Goal: Obtain resource: Download file/media

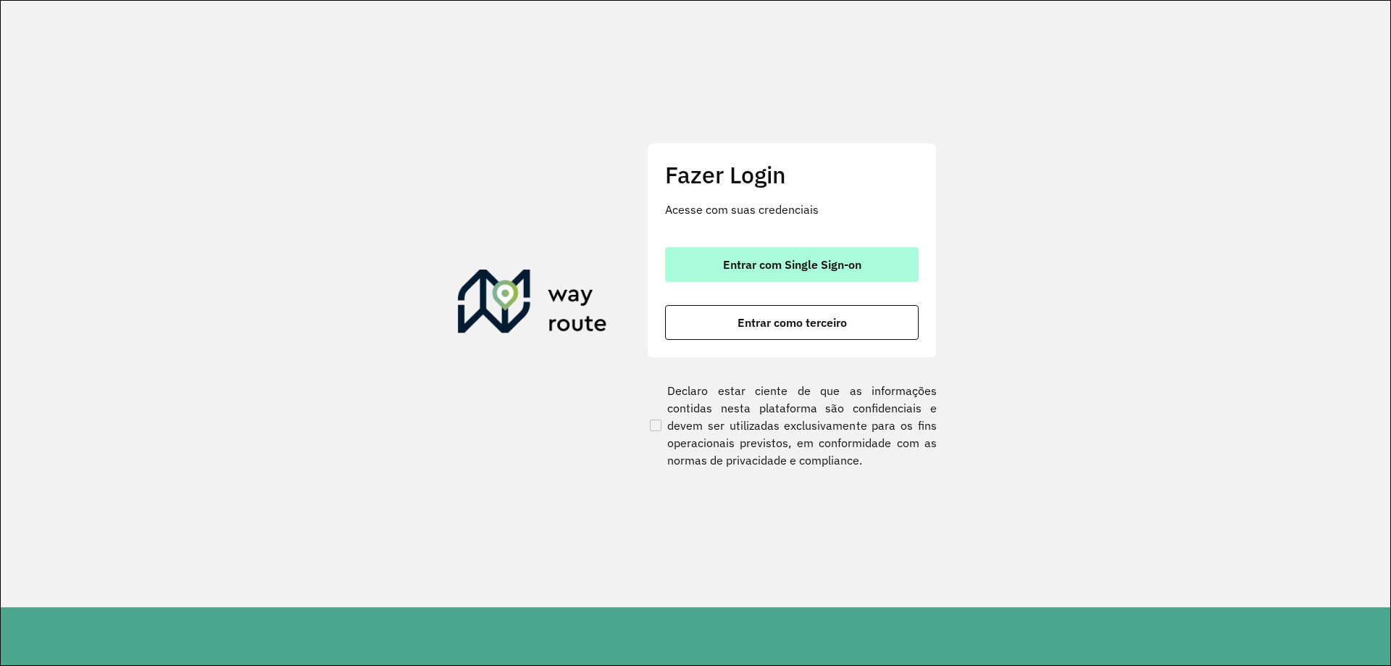
click at [819, 261] on span "Entrar com Single Sign-on" at bounding box center [792, 265] width 138 height 12
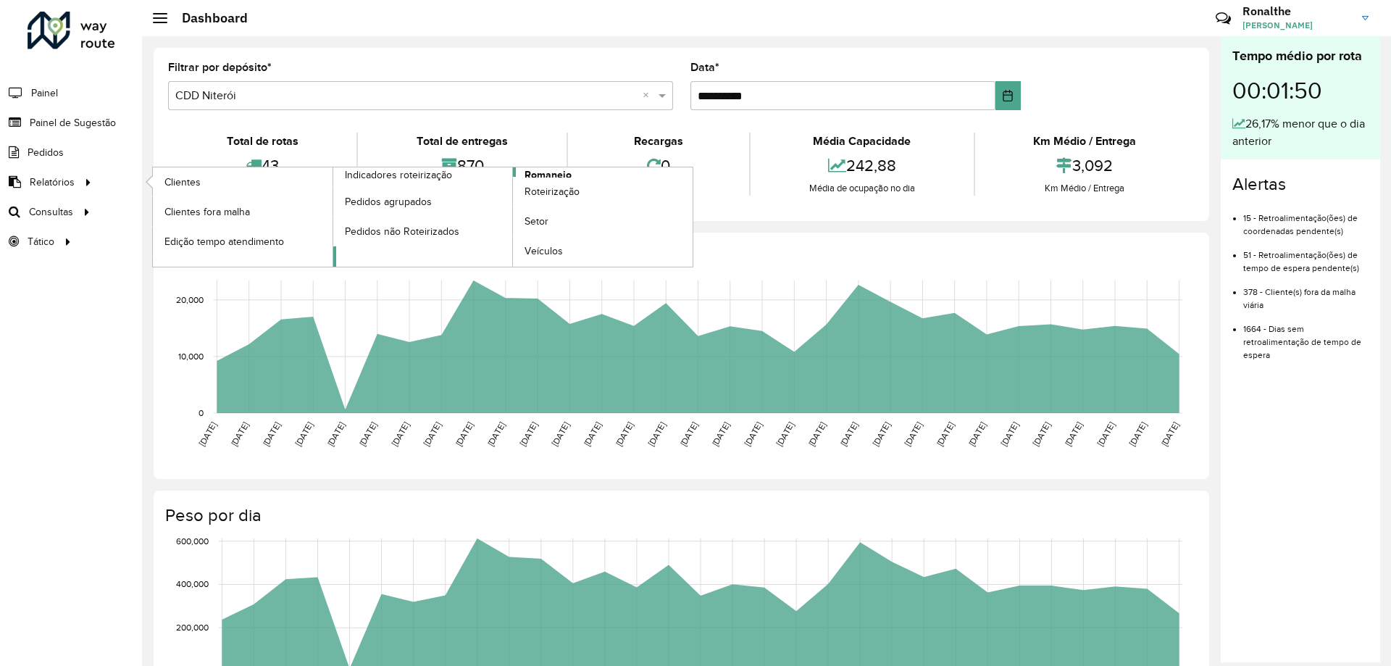
click at [541, 175] on span "Romaneio" at bounding box center [548, 174] width 47 height 15
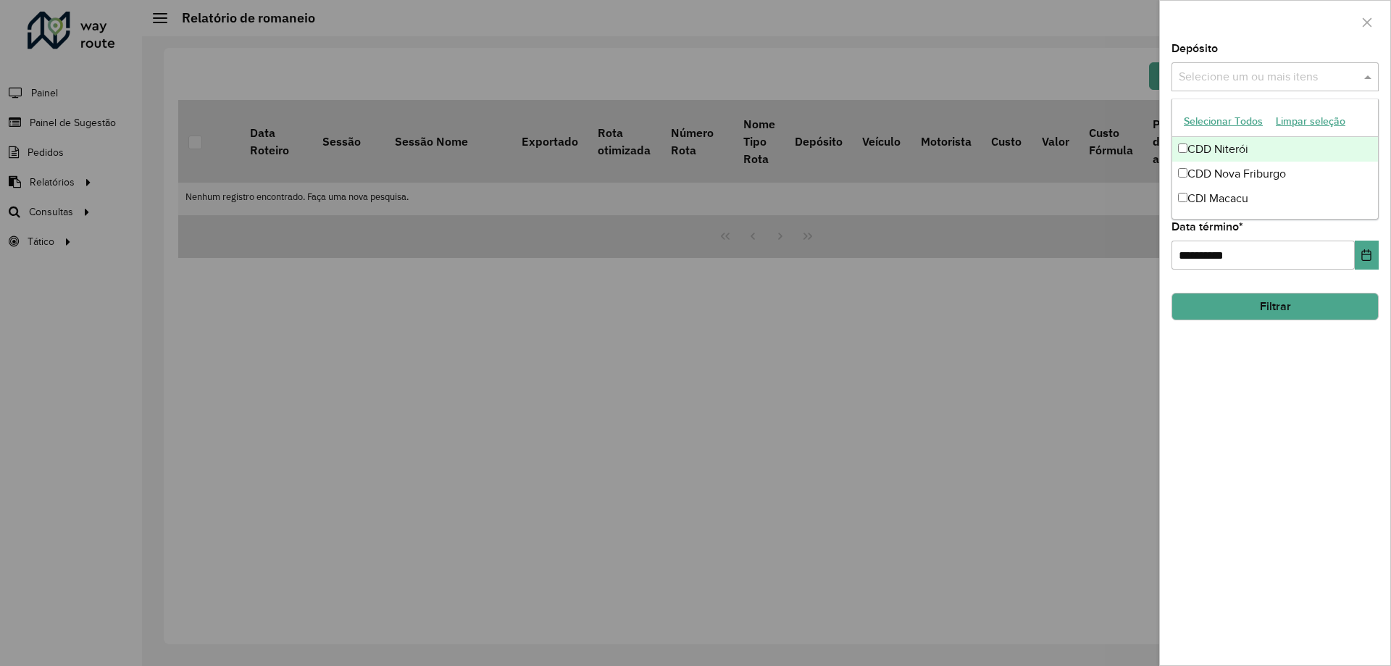
click at [1214, 73] on input "text" at bounding box center [1267, 77] width 185 height 17
click at [1228, 166] on div "CDD Nova Friburgo" at bounding box center [1275, 174] width 206 height 25
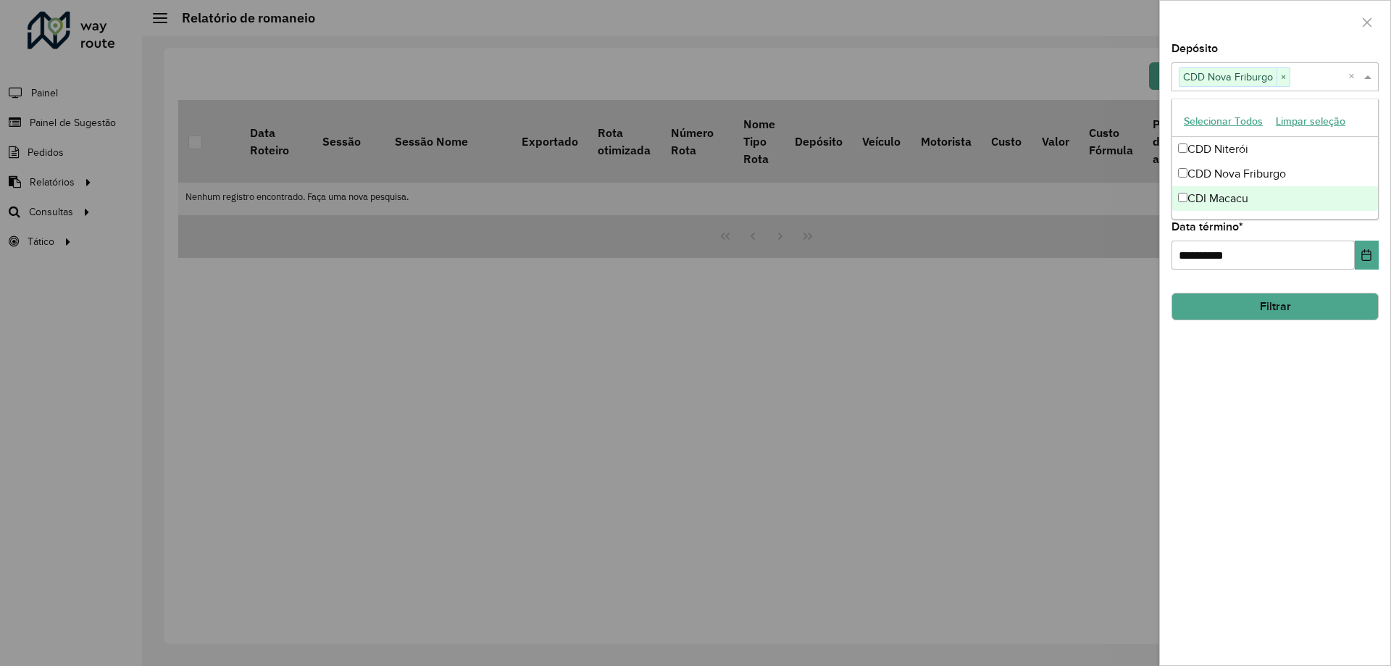
click at [1214, 372] on div "**********" at bounding box center [1275, 354] width 230 height 622
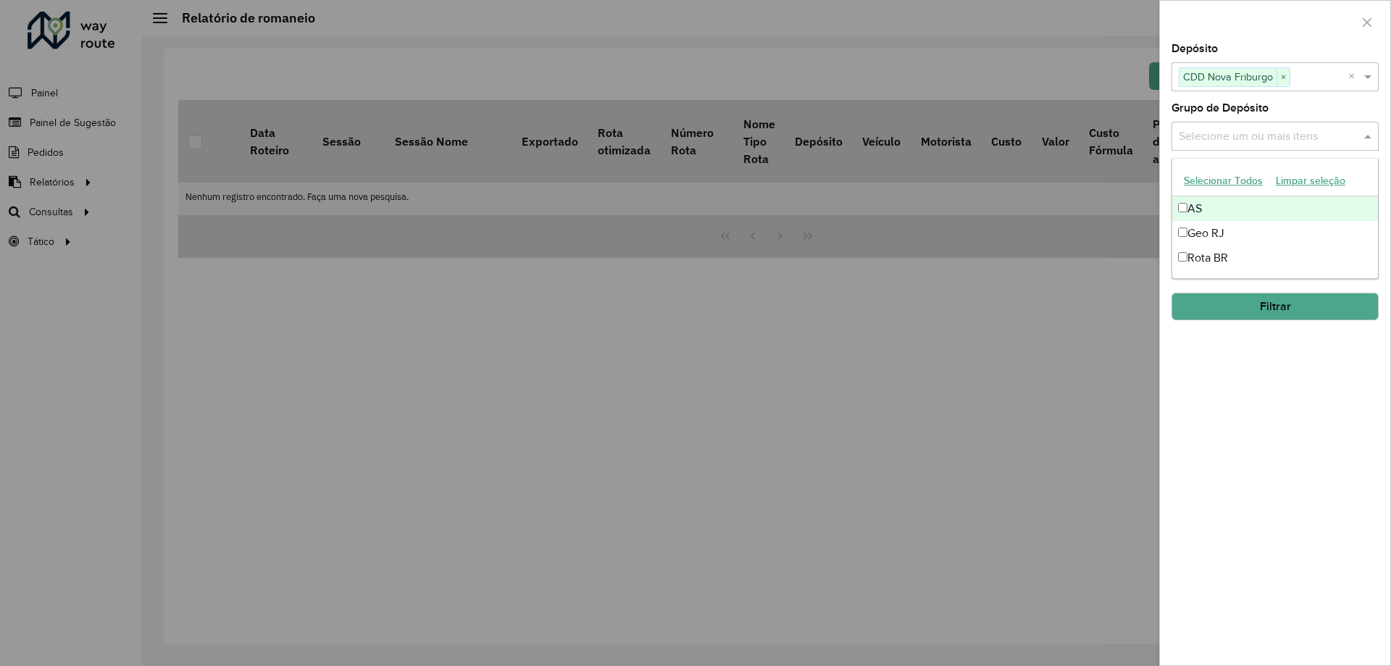
click at [1235, 138] on input "text" at bounding box center [1267, 136] width 185 height 17
click at [1209, 233] on div "Geo RJ" at bounding box center [1275, 233] width 206 height 25
drag, startPoint x: 1214, startPoint y: 487, endPoint x: 1252, endPoint y: 414, distance: 82.6
click at [1217, 478] on div "**********" at bounding box center [1275, 354] width 230 height 622
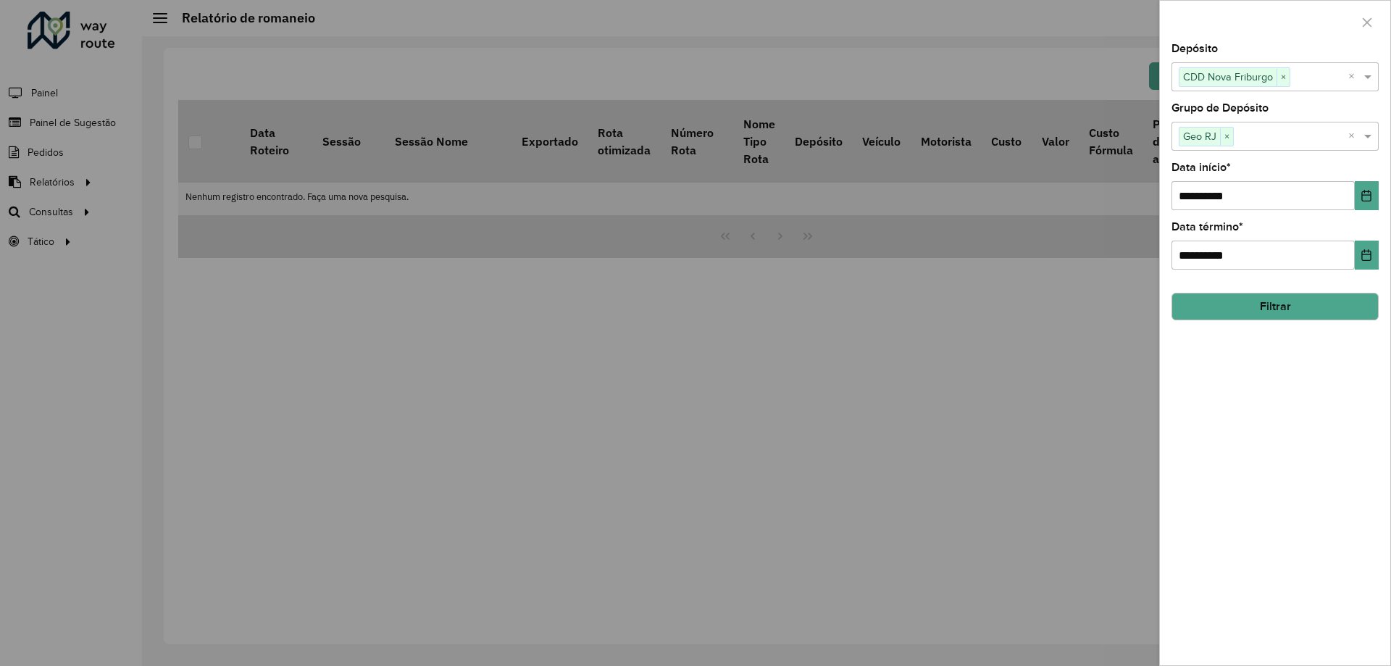
click at [1270, 318] on button "Filtrar" at bounding box center [1275, 307] width 207 height 28
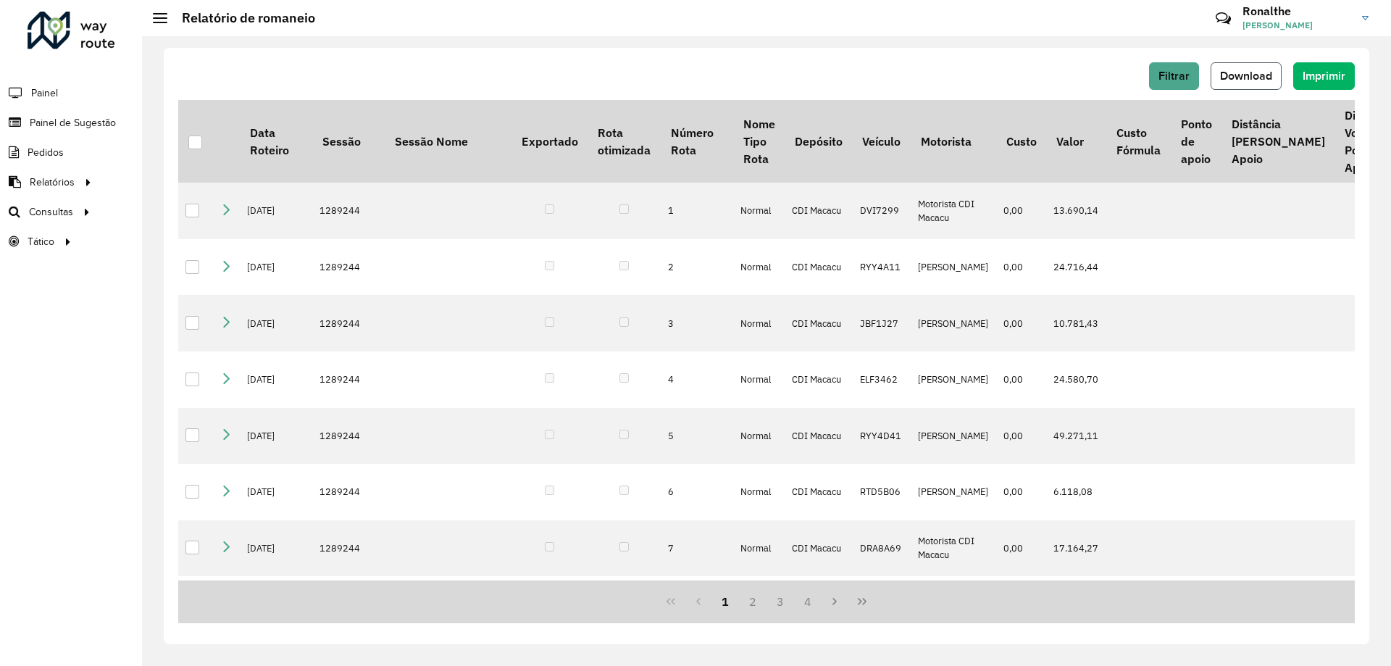
click at [1244, 78] on span "Download" at bounding box center [1246, 76] width 52 height 12
